Goal: Task Accomplishment & Management: Manage account settings

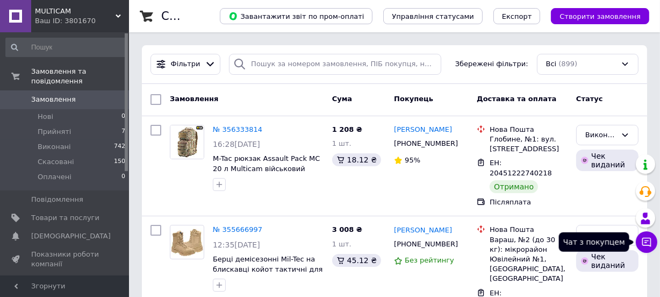
click at [649, 243] on icon at bounding box center [646, 241] width 11 height 11
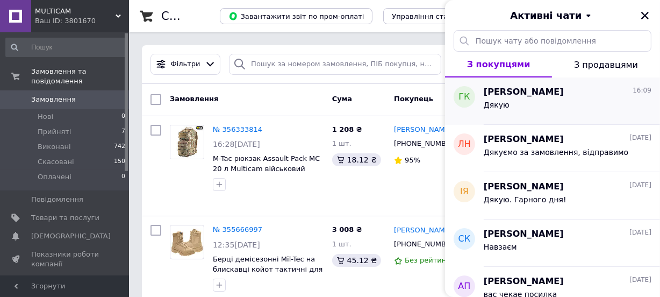
click at [528, 98] on div "Дякую" at bounding box center [568, 106] width 168 height 17
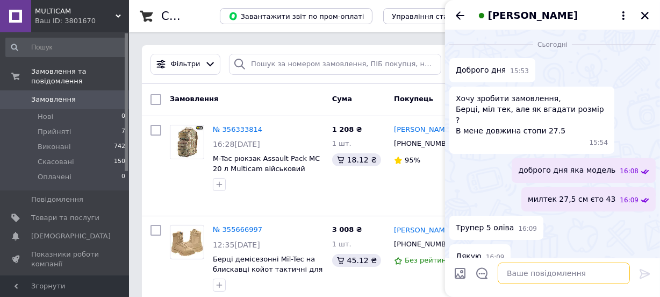
click at [521, 273] on textarea at bounding box center [563, 272] width 132 height 21
click at [539, 271] on textarea at bounding box center [563, 272] width 132 height 21
click at [93, 213] on span "Товари та послуги" at bounding box center [65, 218] width 68 height 10
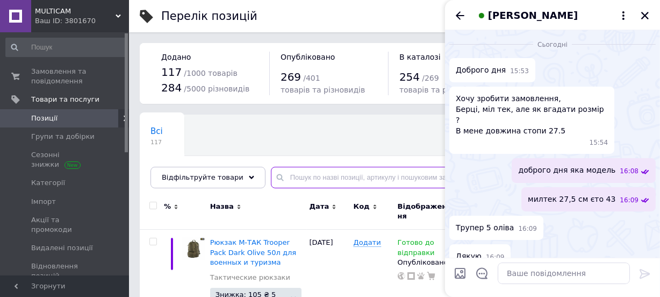
click at [290, 178] on input "text" at bounding box center [454, 177] width 367 height 21
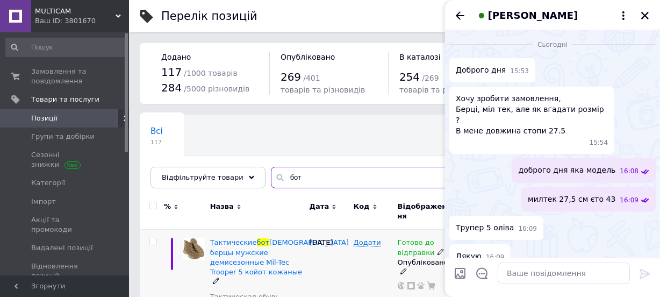
type input "бот"
click at [384, 176] on input "бот" at bounding box center [454, 177] width 367 height 21
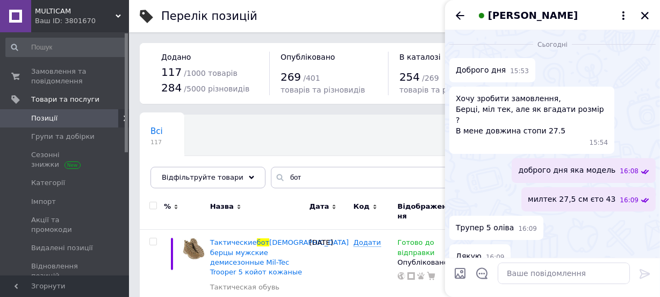
click at [388, 134] on div "Всі 117 Ok Відфільтровано... Зберегти" at bounding box center [394, 156] width 509 height 89
click at [642, 16] on icon "Закрити" at bounding box center [645, 16] width 10 height 10
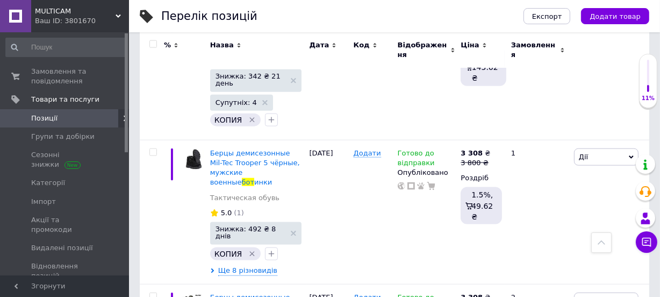
scroll to position [1214, 0]
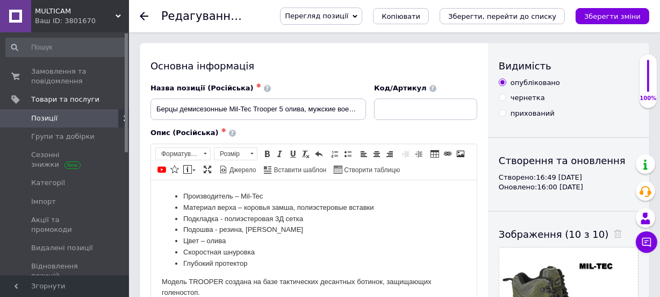
click at [362, 14] on span "Перегляд позиції" at bounding box center [321, 16] width 82 height 17
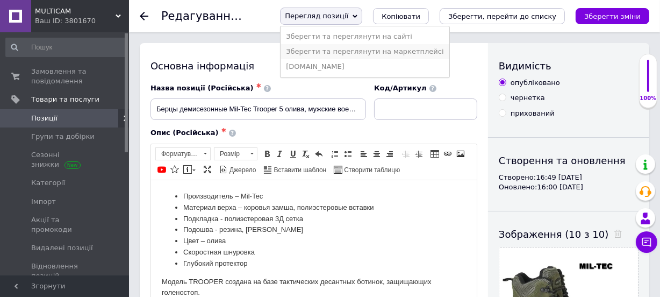
click at [380, 52] on li "Зберегти та переглянути на маркетплейсі" at bounding box center [364, 51] width 168 height 15
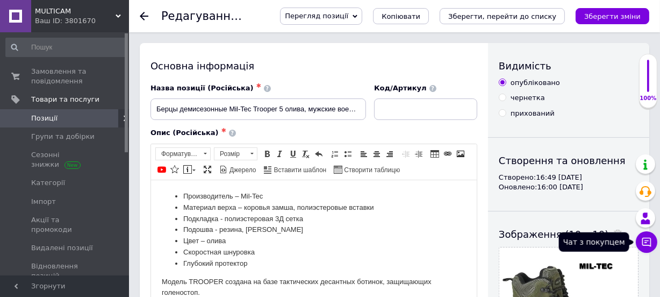
click at [646, 240] on icon at bounding box center [646, 241] width 9 height 9
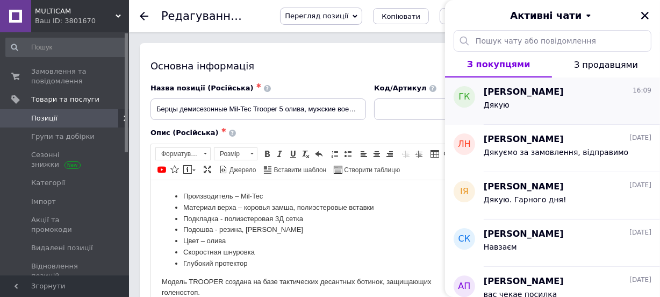
click at [546, 95] on span "[PERSON_NAME]" at bounding box center [524, 92] width 80 height 12
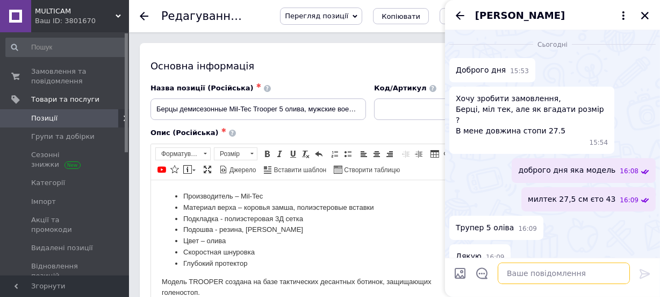
click at [535, 269] on textarea at bounding box center [563, 272] width 132 height 21
paste textarea "Одни из нас 1 - 2 сезон"
type textarea "О"
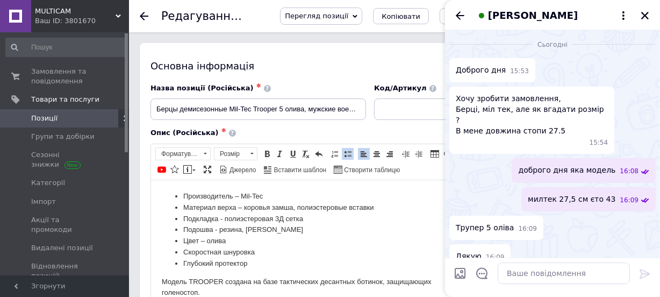
click at [413, 266] on li "Глубокий протектор" at bounding box center [313, 262] width 261 height 11
click at [146, 17] on icon at bounding box center [144, 16] width 9 height 9
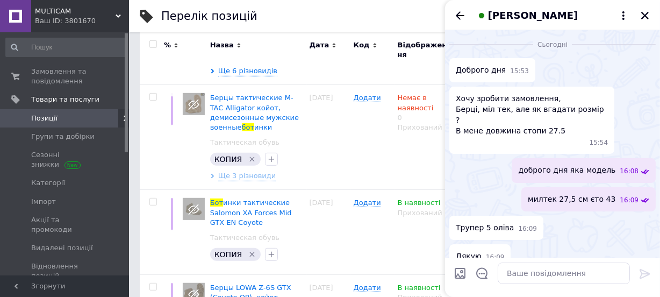
scroll to position [492, 0]
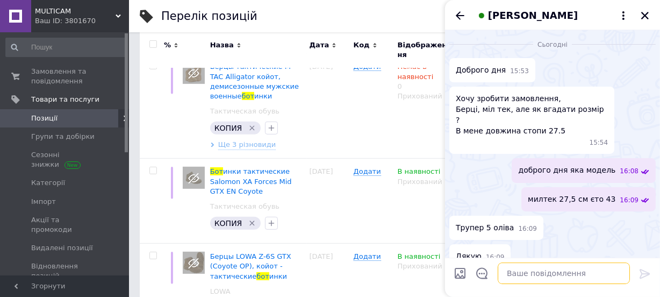
click at [528, 273] on textarea at bounding box center [563, 272] width 132 height 21
paste textarea "Одни из нас 1 - 2 сезон"
click at [572, 269] on textarea "Одни из нас 1 - 2 сезон" at bounding box center [553, 272] width 154 height 21
type textarea "О"
click at [460, 275] on input "Завантажити файли" at bounding box center [459, 272] width 13 height 13
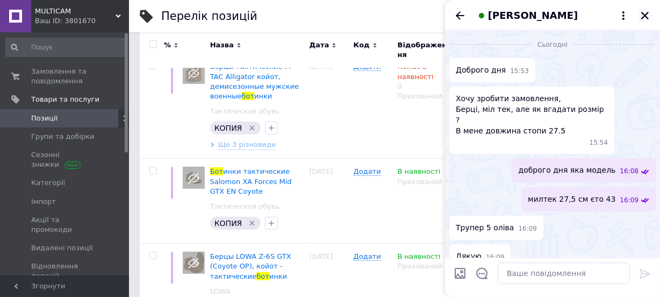
click at [646, 16] on icon "Закрити" at bounding box center [645, 16] width 10 height 10
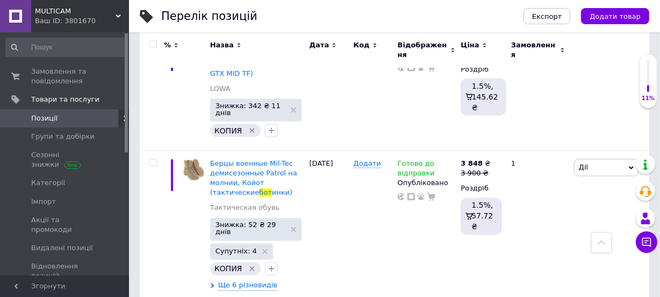
scroll to position [1686, 0]
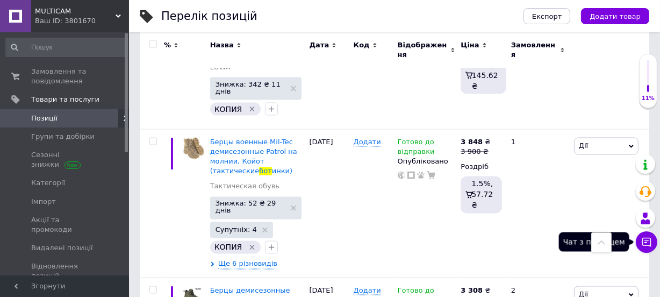
click at [647, 243] on icon at bounding box center [646, 241] width 11 height 11
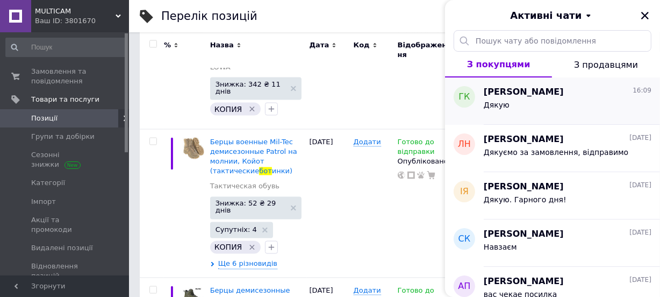
click at [568, 89] on div "Григорій Коржик 16:09" at bounding box center [568, 92] width 168 height 12
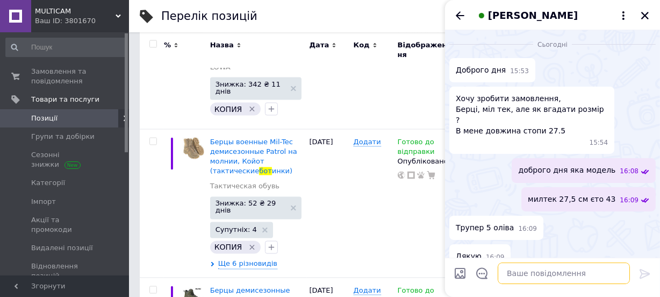
click at [540, 275] on textarea at bounding box center [563, 272] width 132 height 21
type textarea "в ноявности е"
click at [644, 277] on icon at bounding box center [644, 273] width 13 height 13
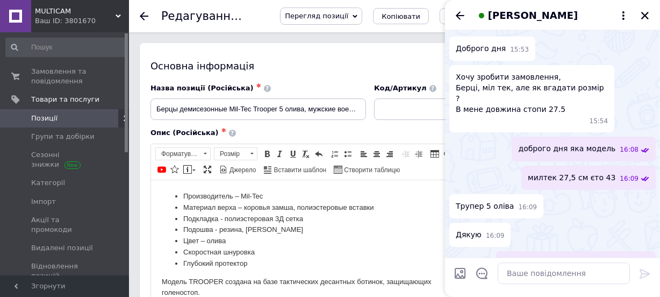
click at [348, 18] on span "Перегляд позиції" at bounding box center [316, 16] width 63 height 8
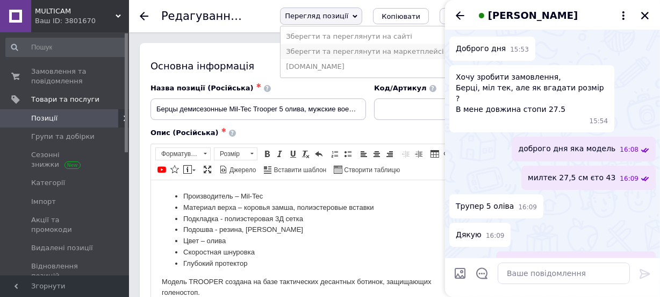
click at [364, 54] on li "Зберегти та переглянути на маркетплейсі" at bounding box center [364, 51] width 168 height 15
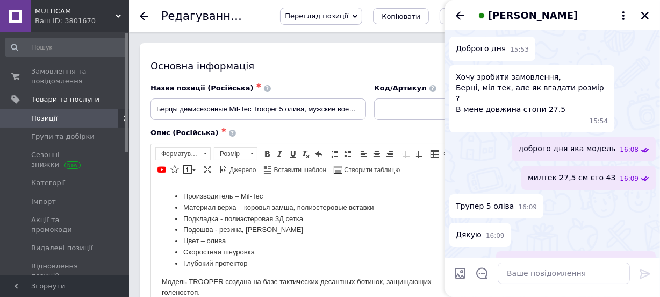
click at [145, 13] on icon at bounding box center [144, 16] width 9 height 9
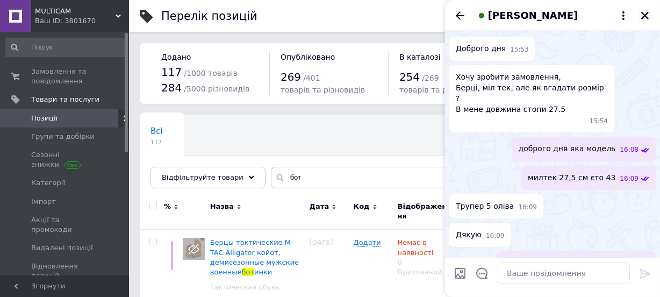
click at [640, 15] on icon "Закрити" at bounding box center [645, 16] width 10 height 10
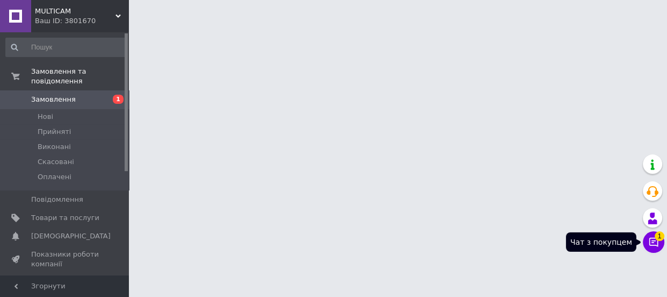
click at [656, 242] on icon at bounding box center [653, 241] width 11 height 11
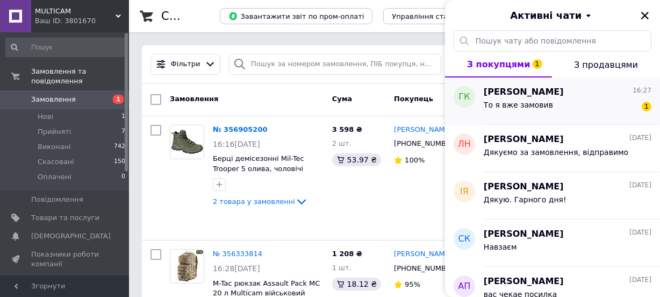
click at [547, 91] on span "[PERSON_NAME]" at bounding box center [524, 92] width 80 height 12
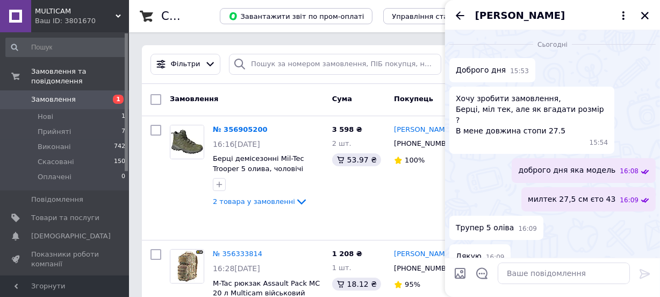
scroll to position [69, 0]
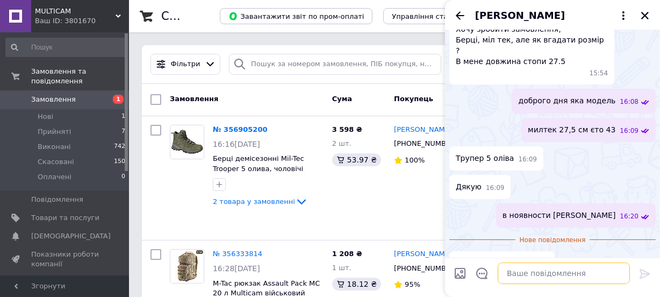
click at [554, 270] on textarea at bounding box center [563, 272] width 132 height 21
type textarea "дякую"
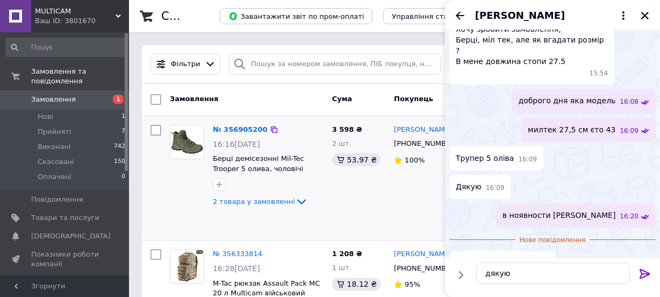
click at [428, 199] on div "Григорій Коржик +380686238145 100%" at bounding box center [431, 177] width 83 height 115
click at [648, 14] on icon "Закрити" at bounding box center [645, 16] width 10 height 10
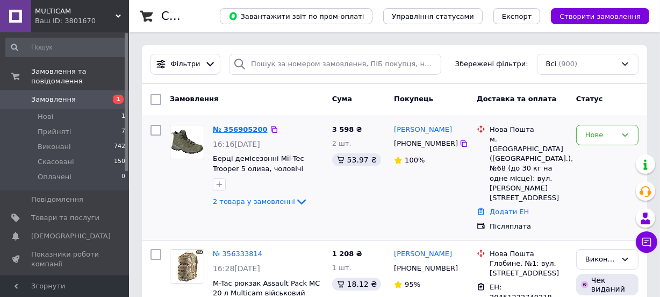
click at [250, 127] on link "№ 356905200" at bounding box center [240, 129] width 55 height 8
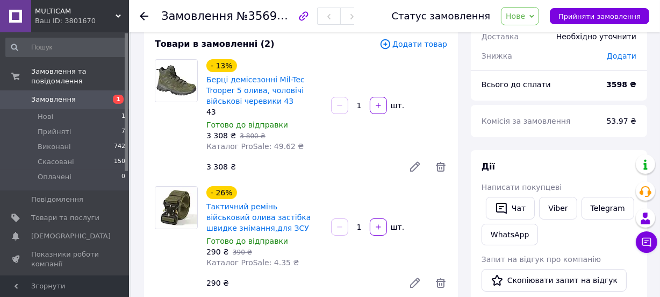
scroll to position [63, 0]
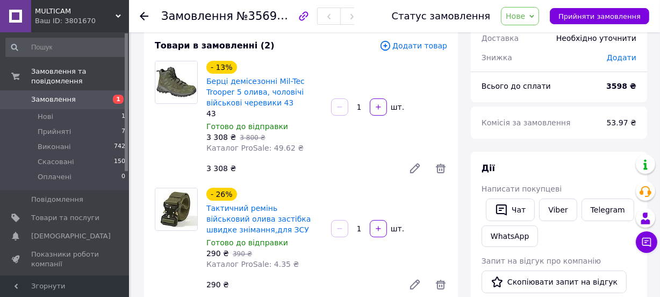
click at [337, 231] on div at bounding box center [339, 228] width 19 height 17
click at [342, 229] on div at bounding box center [339, 228] width 19 height 17
click at [337, 227] on div at bounding box center [339, 228] width 19 height 17
click at [438, 285] on icon at bounding box center [440, 284] width 13 height 13
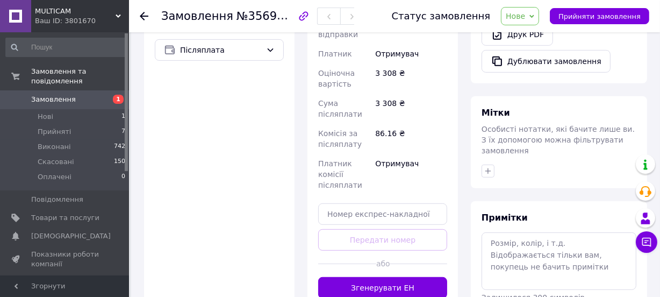
scroll to position [442, 0]
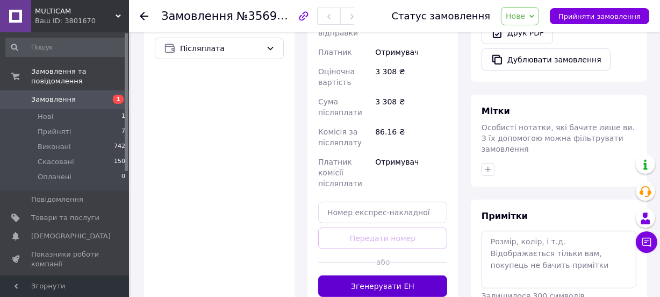
click at [415, 275] on button "Згенерувати ЕН" at bounding box center [382, 285] width 129 height 21
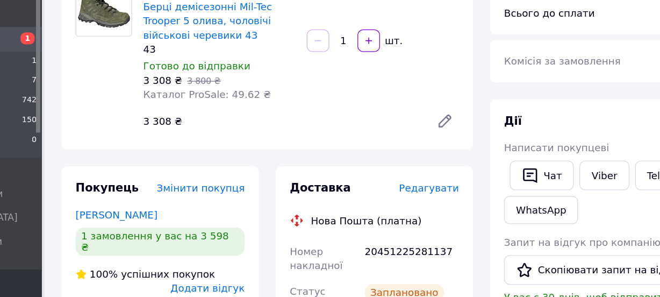
scroll to position [69, 0]
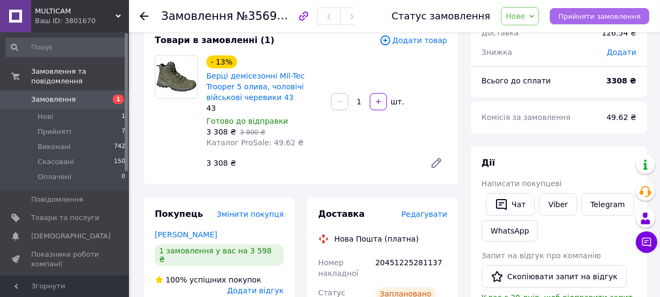
click at [588, 16] on span "Прийняти замовлення" at bounding box center [599, 16] width 82 height 8
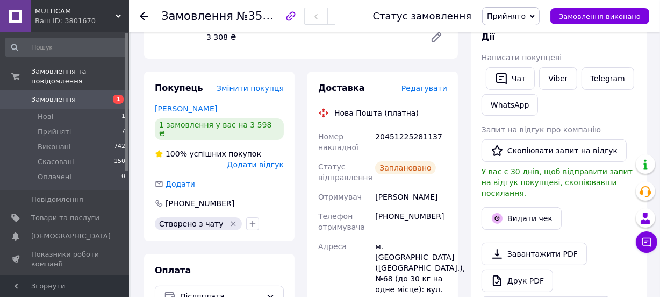
scroll to position [196, 0]
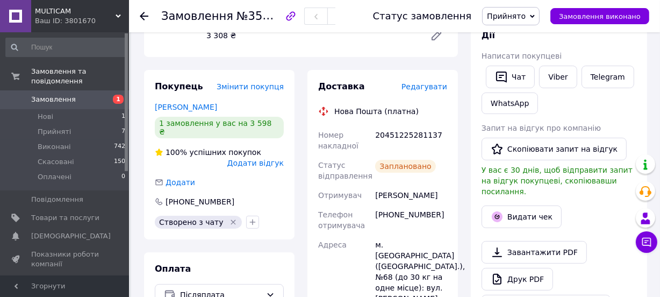
click at [185, 89] on span "Покупець" at bounding box center [179, 86] width 48 height 10
click at [176, 107] on link "[PERSON_NAME]" at bounding box center [186, 107] width 62 height 9
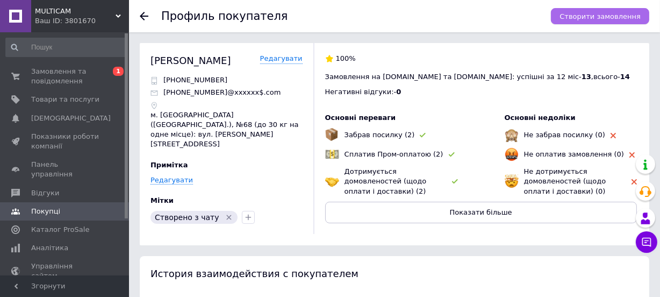
click at [580, 19] on span "Створити замовлення" at bounding box center [599, 16] width 81 height 8
click at [147, 18] on icon at bounding box center [144, 16] width 9 height 9
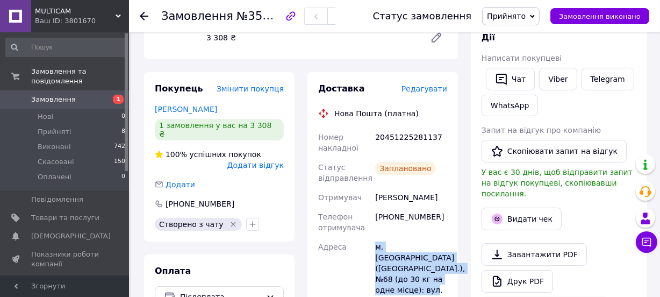
drag, startPoint x: 370, startPoint y: 246, endPoint x: 445, endPoint y: 279, distance: 82.0
copy div "Адреса м. Львів (Львівська обл.), №68 (до 30 кг на одне місце): вул. Миколайчук…"
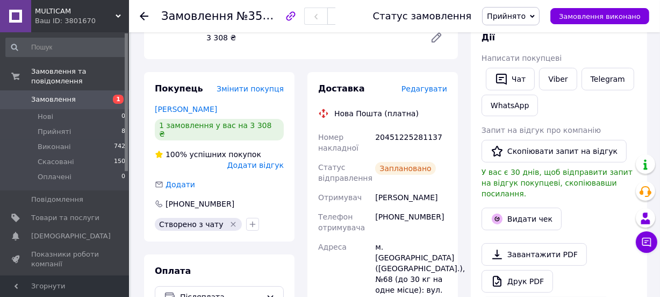
click at [439, 188] on div "[PERSON_NAME]" at bounding box center [411, 197] width 76 height 19
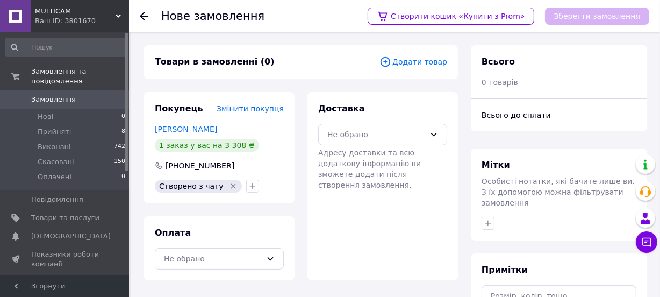
click at [423, 61] on span "Додати товар" at bounding box center [413, 62] width 68 height 12
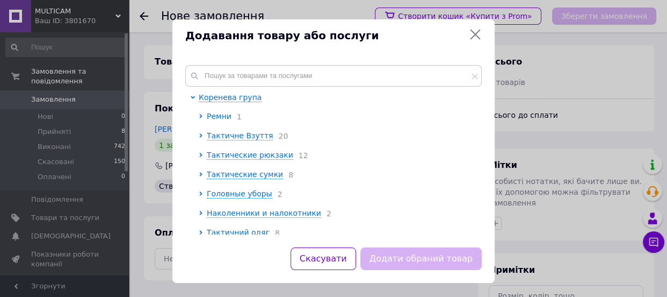
click at [227, 118] on span "Ремни" at bounding box center [219, 116] width 25 height 9
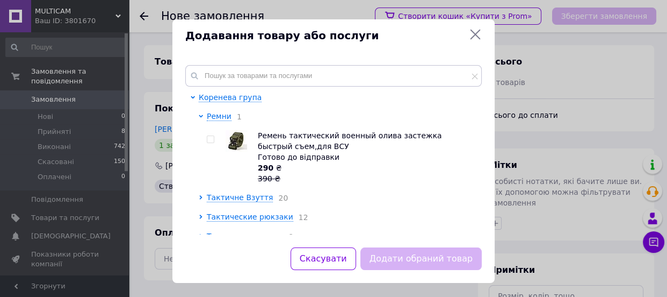
click at [380, 133] on span "Ремень тактический военный олива застежка быстрый съем,для ВСУ" at bounding box center [350, 140] width 184 height 19
click at [209, 136] on input "checkbox" at bounding box center [210, 139] width 7 height 7
checkbox input "true"
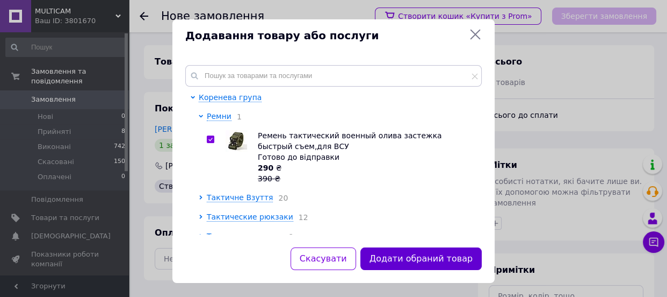
click at [419, 254] on button "Додати обраний товар" at bounding box center [420, 258] width 121 height 23
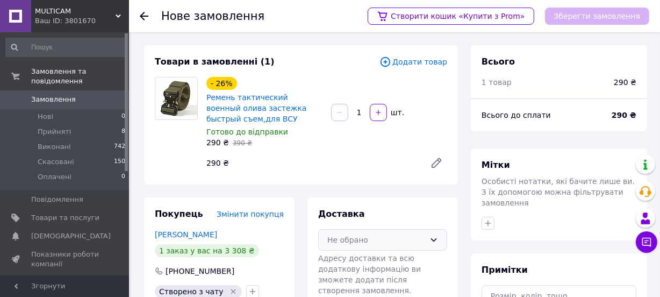
click at [434, 240] on icon at bounding box center [434, 239] width 6 height 3
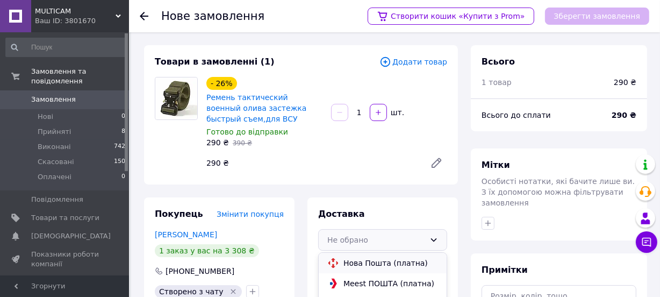
click at [400, 262] on span "Нова Пошта (платна)" at bounding box center [390, 262] width 95 height 11
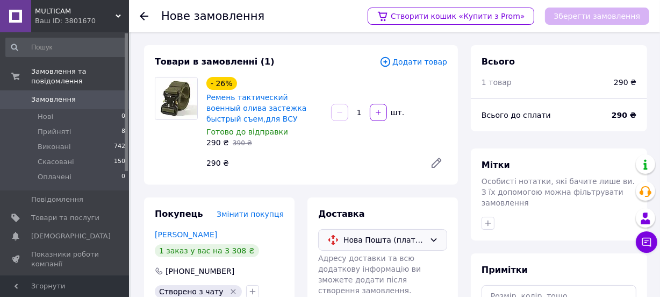
click at [579, 16] on div "Зберегти замовлення" at bounding box center [597, 16] width 104 height 17
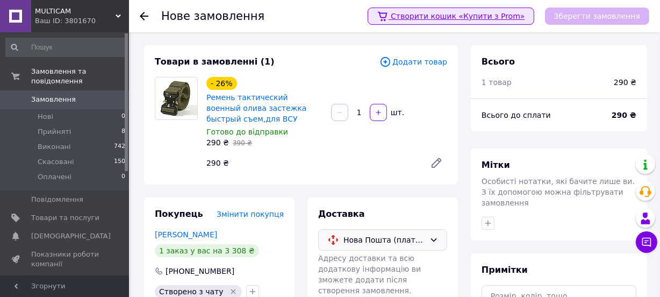
click at [527, 16] on link "Створити кошик «Купити з Prom»" at bounding box center [450, 16] width 167 height 17
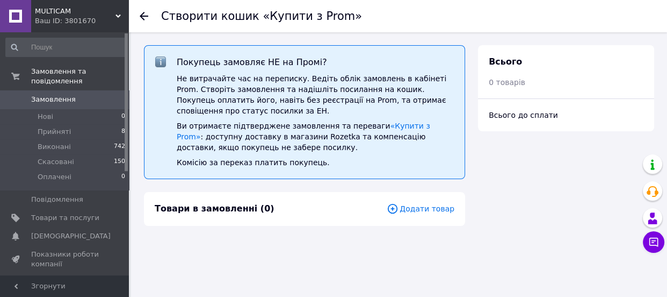
click at [143, 16] on use at bounding box center [144, 16] width 9 height 9
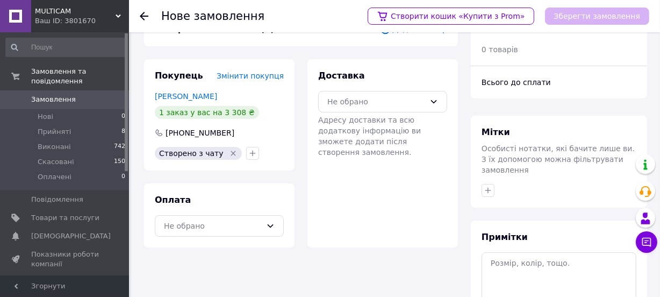
scroll to position [34, 0]
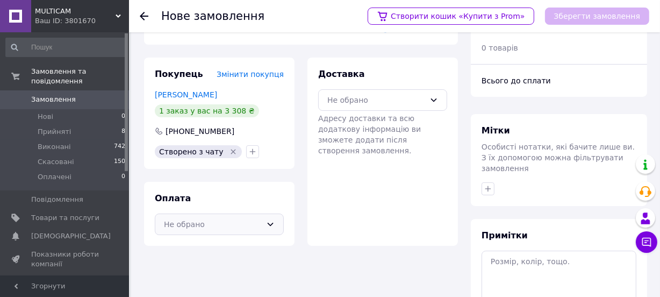
click at [268, 226] on icon at bounding box center [270, 224] width 9 height 9
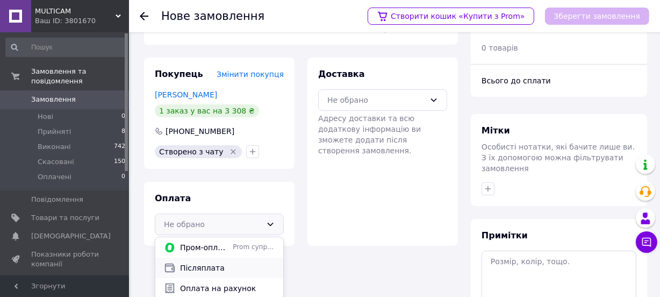
click at [221, 265] on span "Післяплата" at bounding box center [227, 267] width 95 height 11
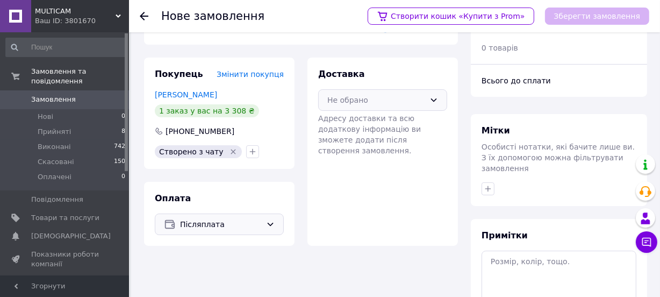
click at [432, 98] on icon at bounding box center [434, 99] width 6 height 3
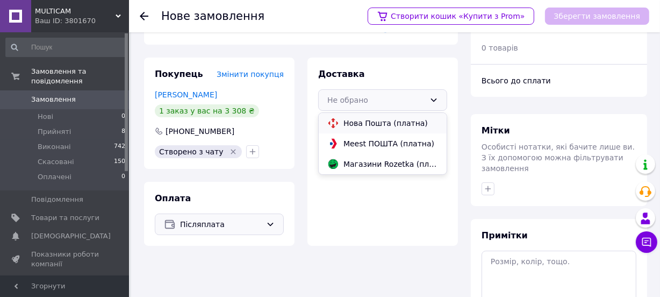
click at [402, 121] on span "Нова Пошта (платна)" at bounding box center [390, 123] width 95 height 11
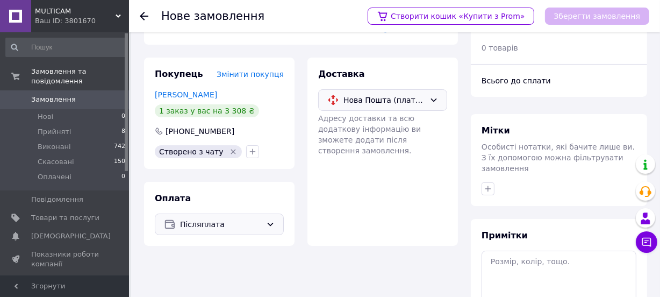
click at [354, 98] on span "Нова Пошта (платна)" at bounding box center [384, 100] width 82 height 12
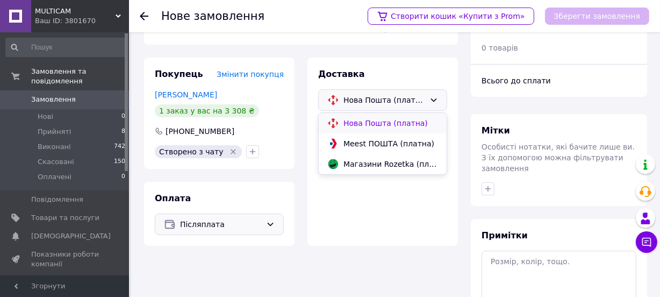
click at [351, 121] on span "Нова Пошта (платна)" at bounding box center [390, 123] width 95 height 11
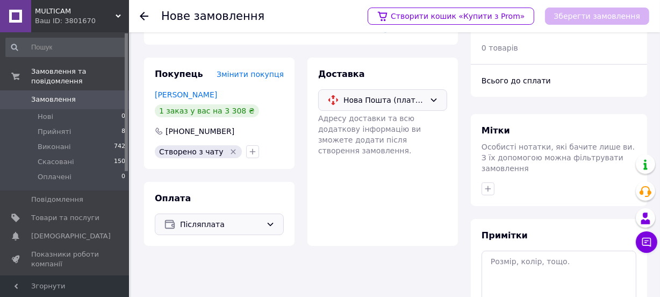
scroll to position [0, 0]
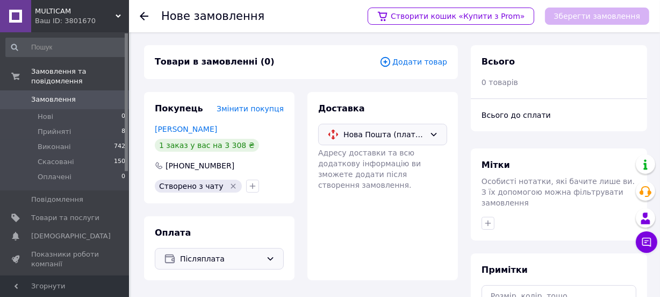
click at [423, 56] on span "Додати товар" at bounding box center [413, 62] width 68 height 12
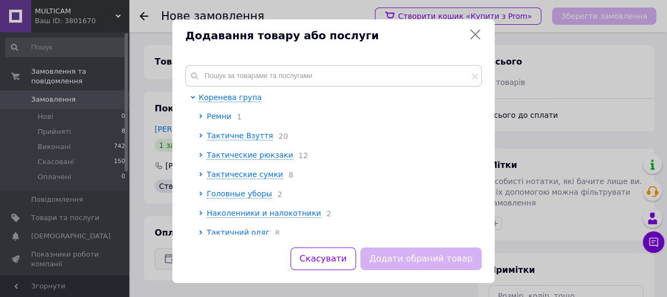
click at [211, 115] on span "Ремни" at bounding box center [219, 116] width 25 height 9
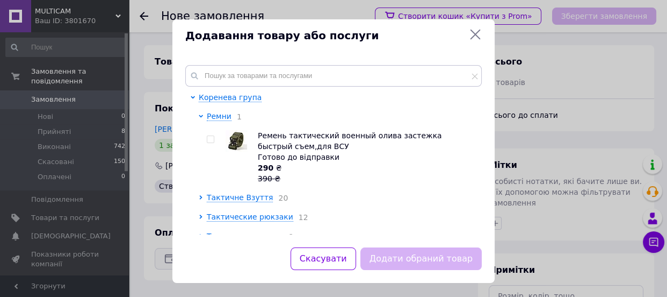
click at [210, 138] on input "checkbox" at bounding box center [210, 139] width 7 height 7
checkbox input "true"
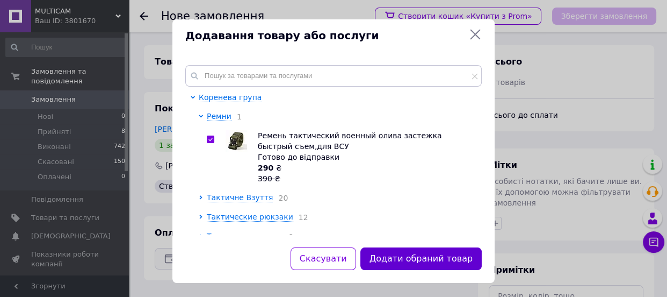
click at [398, 255] on button "Додати обраний товар" at bounding box center [420, 258] width 121 height 23
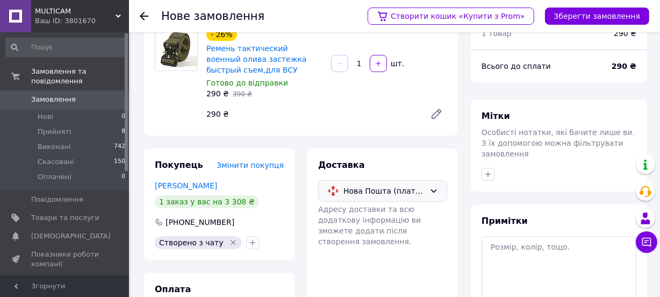
scroll to position [48, 0]
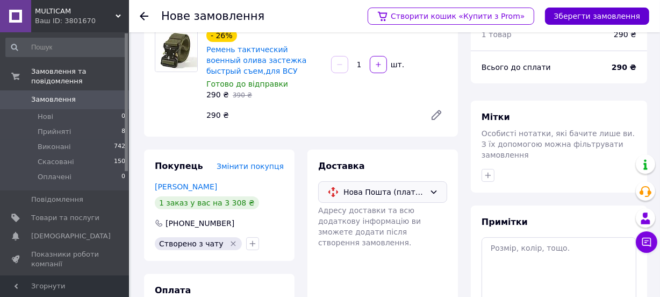
click at [602, 11] on button "Зберегти замовлення" at bounding box center [597, 16] width 104 height 17
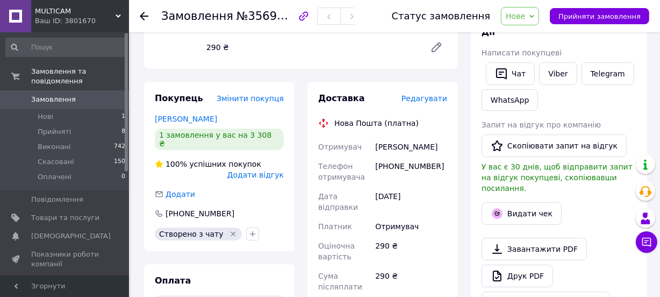
scroll to position [164, 0]
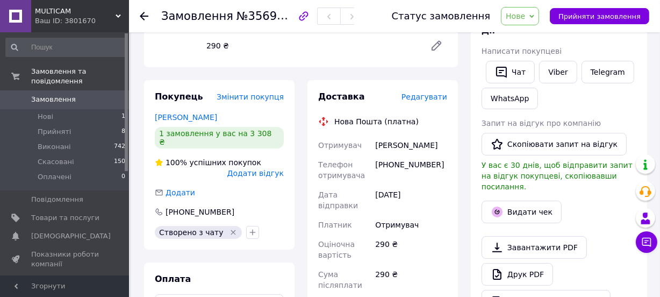
click at [428, 98] on span "Редагувати" at bounding box center [424, 96] width 46 height 9
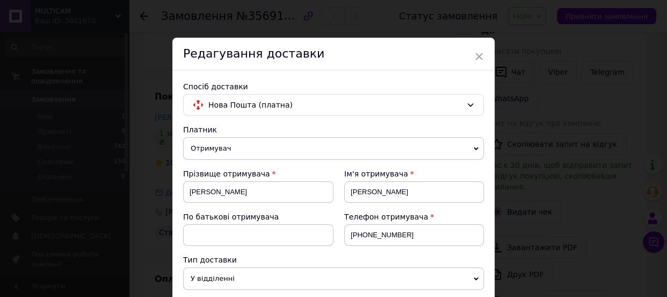
click at [665, 66] on div "× Редагування доставки Спосіб доставки Нова Пошта (платна) Платник Отримувач Ві…" at bounding box center [333, 148] width 667 height 297
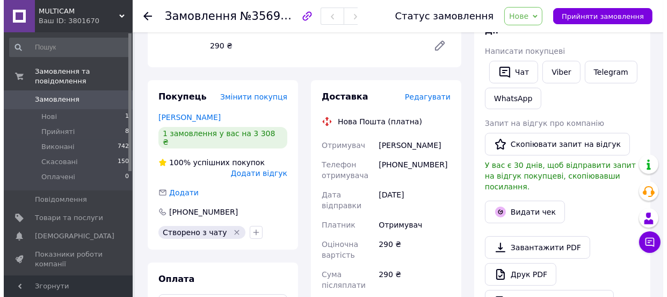
scroll to position [0, 0]
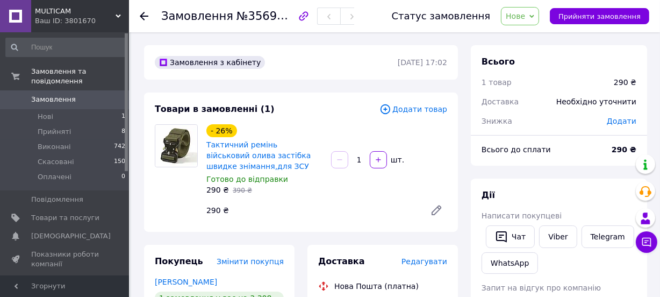
click at [434, 258] on span "Редагувати" at bounding box center [424, 261] width 46 height 9
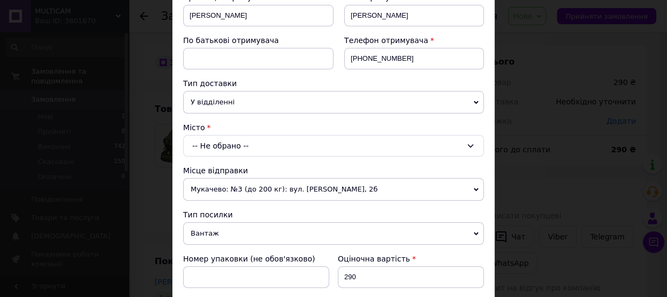
scroll to position [178, 0]
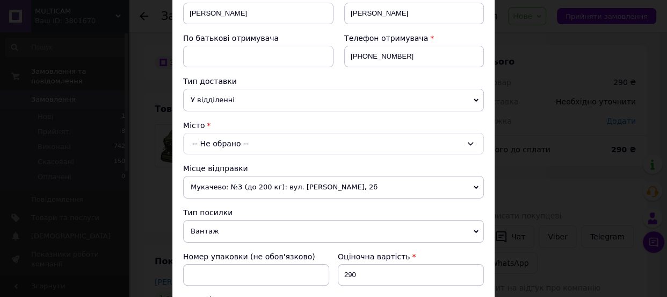
click at [359, 138] on div "-- Не обрано --" at bounding box center [333, 143] width 301 height 21
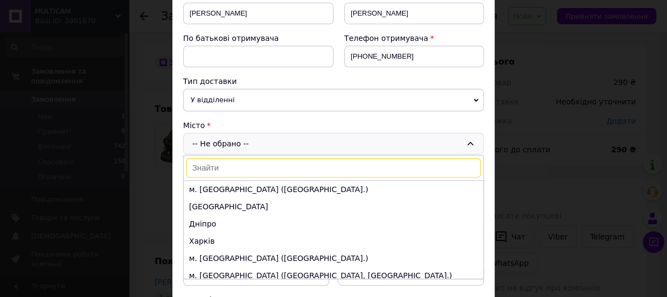
click at [250, 168] on input at bounding box center [333, 167] width 294 height 19
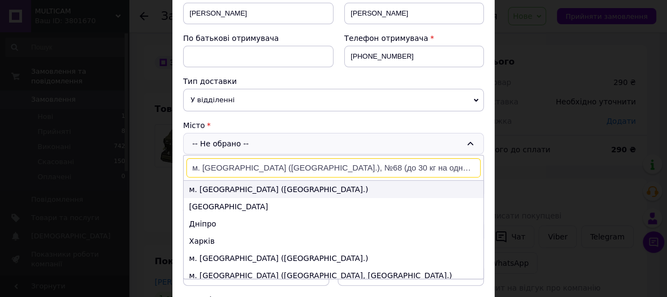
scroll to position [0, 3]
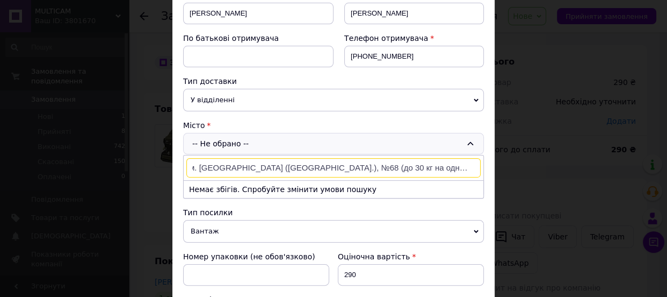
click at [474, 166] on input "м. [GEOGRAPHIC_DATA] ([GEOGRAPHIC_DATA].), №68 (до 30 кг на одне місце): вул. […" at bounding box center [333, 167] width 294 height 19
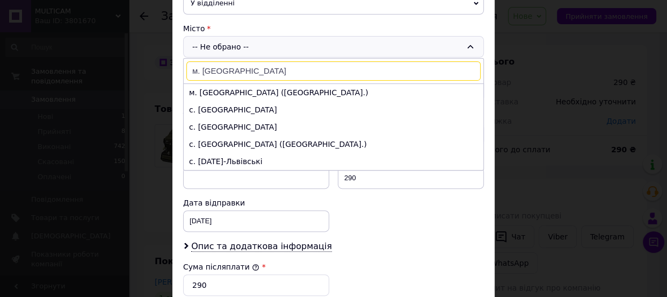
scroll to position [278, 0]
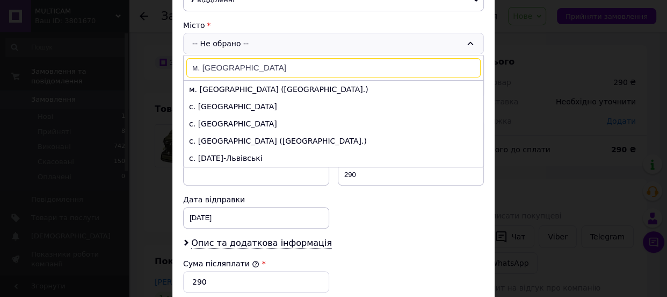
type input "м. Львів"
click at [432, 233] on div "Платник Отримувач Відправник Прізвище отримувача Григорій Ім'я отримувача Коржи…" at bounding box center [333, 137] width 301 height 583
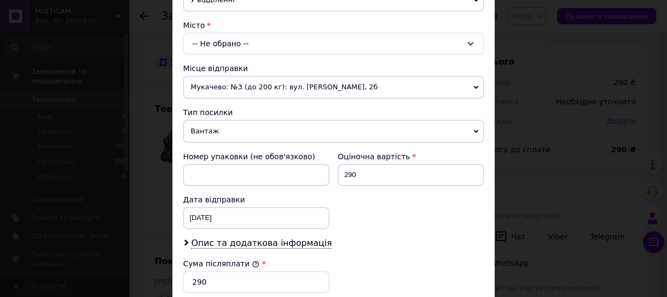
click at [338, 40] on div "-- Не обрано --" at bounding box center [333, 43] width 301 height 21
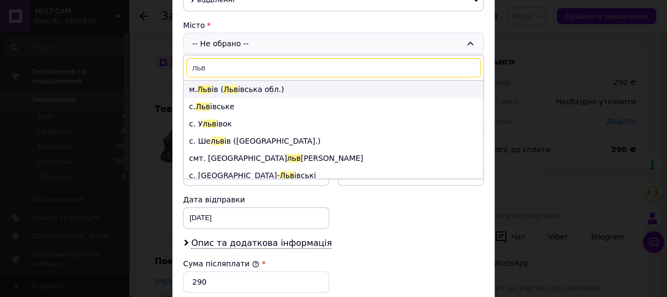
type input "льв"
click at [223, 86] on span "Льв" at bounding box center [230, 89] width 15 height 9
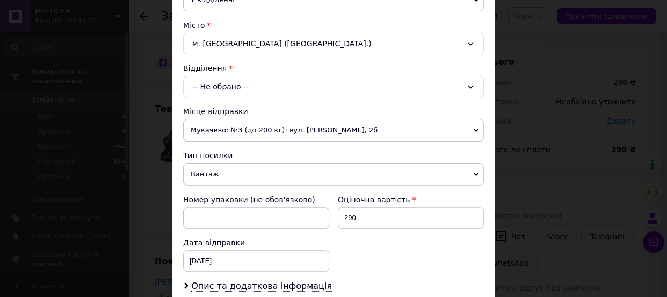
click at [240, 86] on div "-- Не обрано --" at bounding box center [333, 86] width 301 height 21
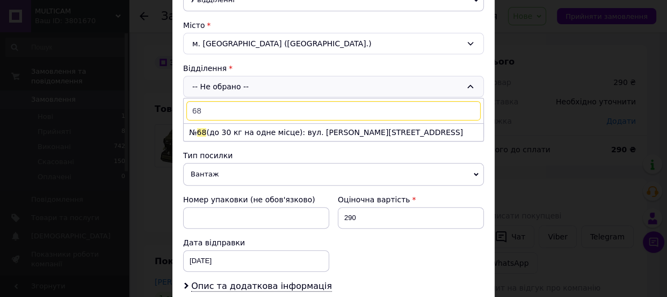
type input "68"
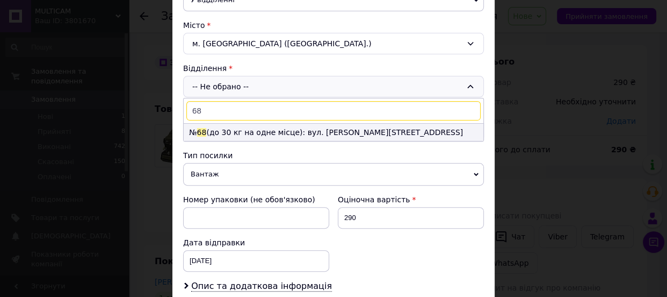
click at [280, 130] on li "№ 68 (до 30 кг на одне місце): вул. Миколайчука, 8" at bounding box center [334, 132] width 300 height 17
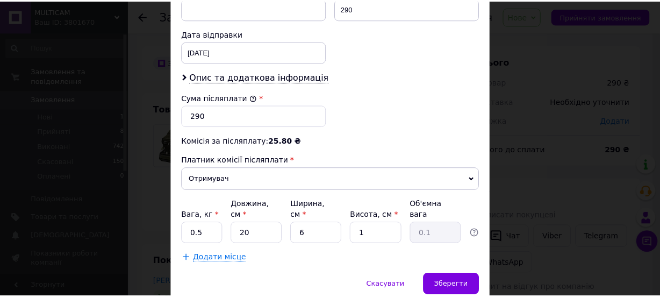
scroll to position [504, 0]
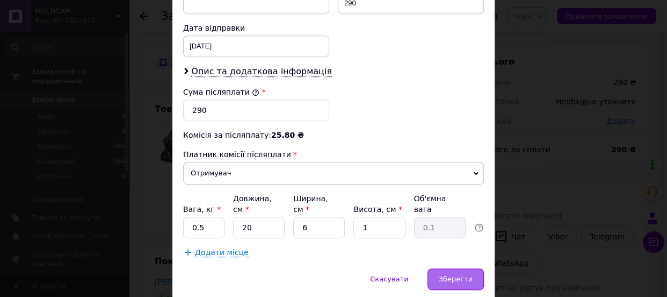
click at [452, 275] on span "Зберегти" at bounding box center [456, 279] width 34 height 8
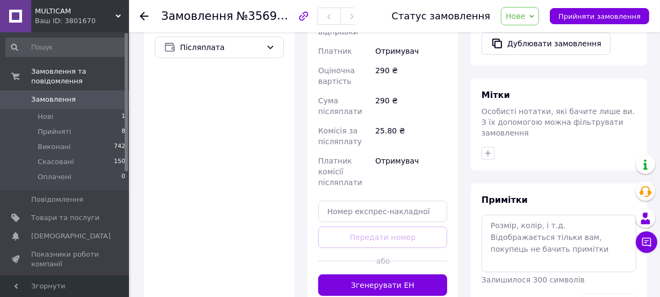
scroll to position [430, 0]
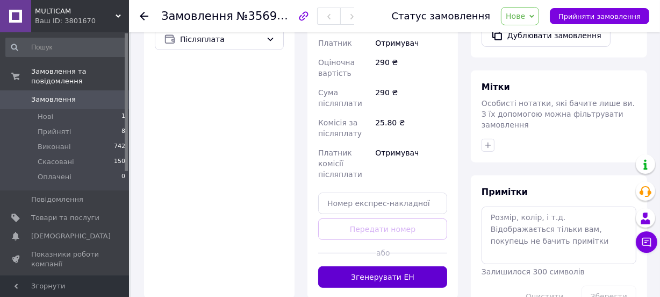
click at [400, 266] on button "Згенерувати ЕН" at bounding box center [382, 276] width 129 height 21
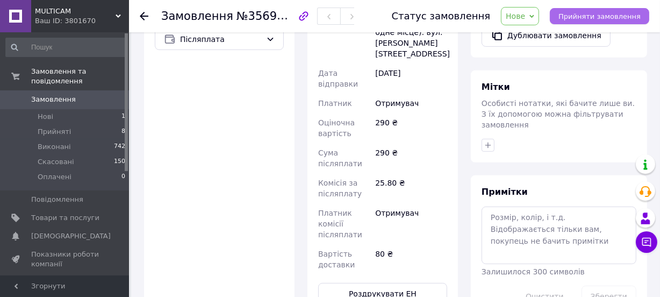
click at [588, 13] on span "Прийняти замовлення" at bounding box center [599, 16] width 82 height 8
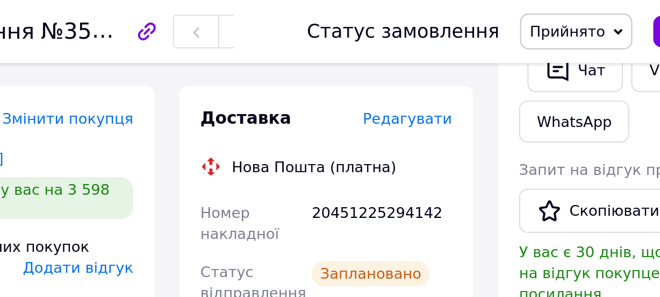
scroll to position [175, 0]
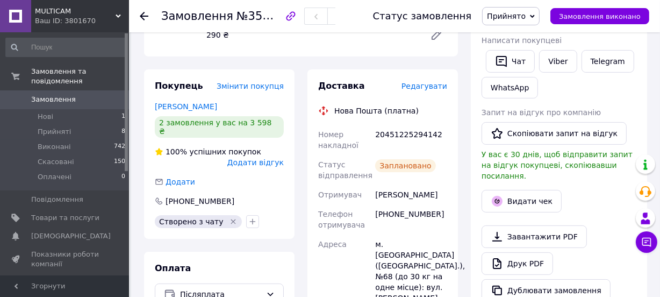
click at [144, 14] on icon at bounding box center [144, 16] width 9 height 9
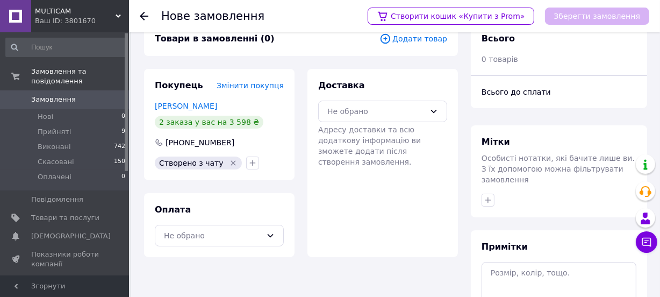
scroll to position [24, 0]
click at [144, 14] on icon at bounding box center [144, 16] width 9 height 9
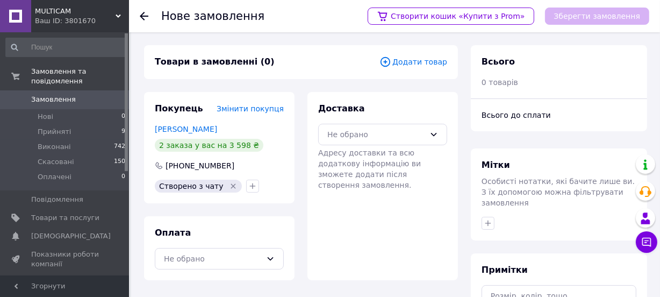
click at [142, 18] on use at bounding box center [144, 16] width 9 height 9
click at [87, 71] on span "Замовлення та повідомлення" at bounding box center [80, 76] width 98 height 19
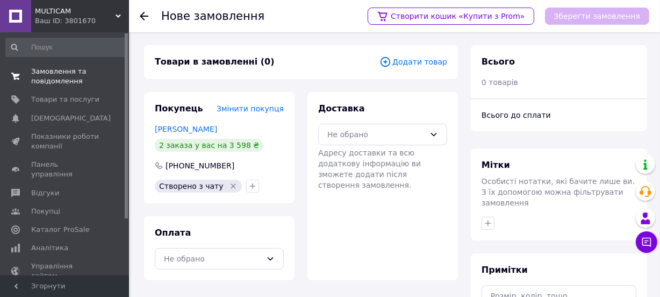
click at [70, 74] on span "Замовлення та повідомлення" at bounding box center [65, 76] width 68 height 19
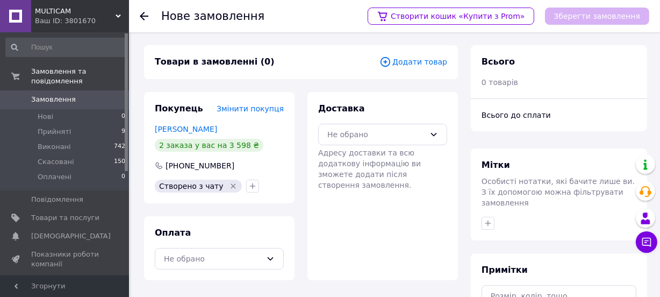
click at [140, 10] on div at bounding box center [150, 16] width 21 height 32
click at [64, 213] on span "Товари та послуги" at bounding box center [65, 218] width 68 height 10
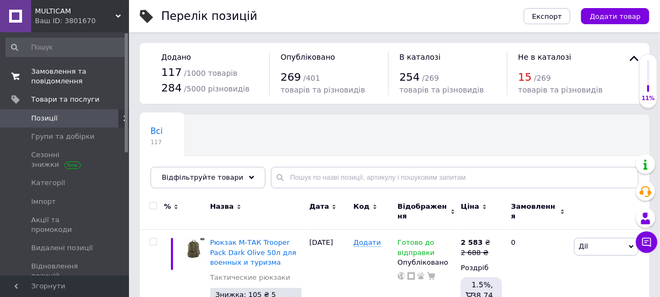
click at [74, 75] on span "Замовлення та повідомлення" at bounding box center [65, 76] width 68 height 19
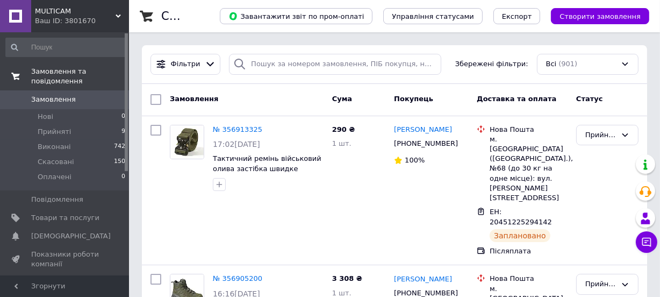
click at [75, 67] on span "Замовлення та повідомлення" at bounding box center [80, 76] width 98 height 19
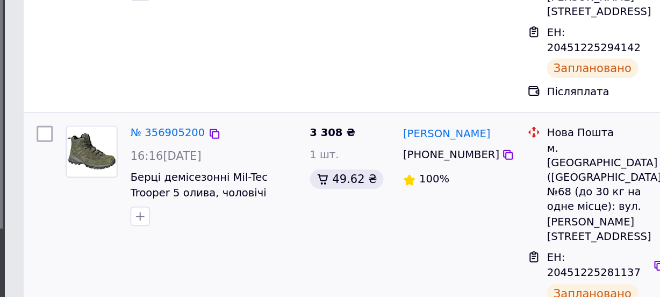
scroll to position [124, 0]
